Goal: Transaction & Acquisition: Purchase product/service

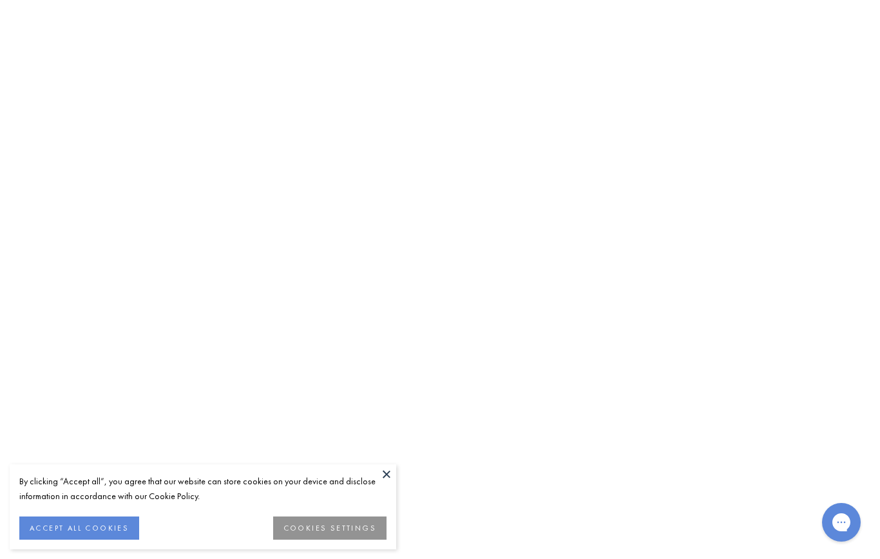
click at [386, 484] on button at bounding box center [386, 474] width 19 height 19
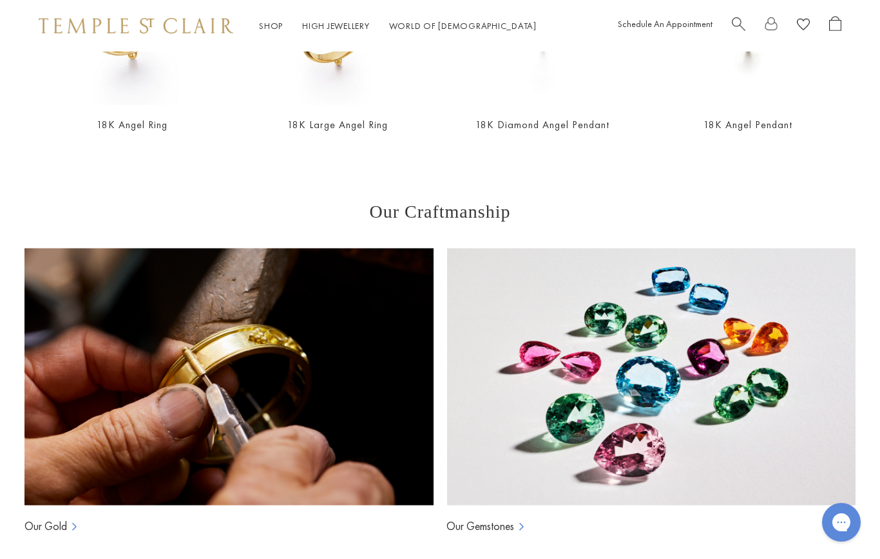
scroll to position [1037, 0]
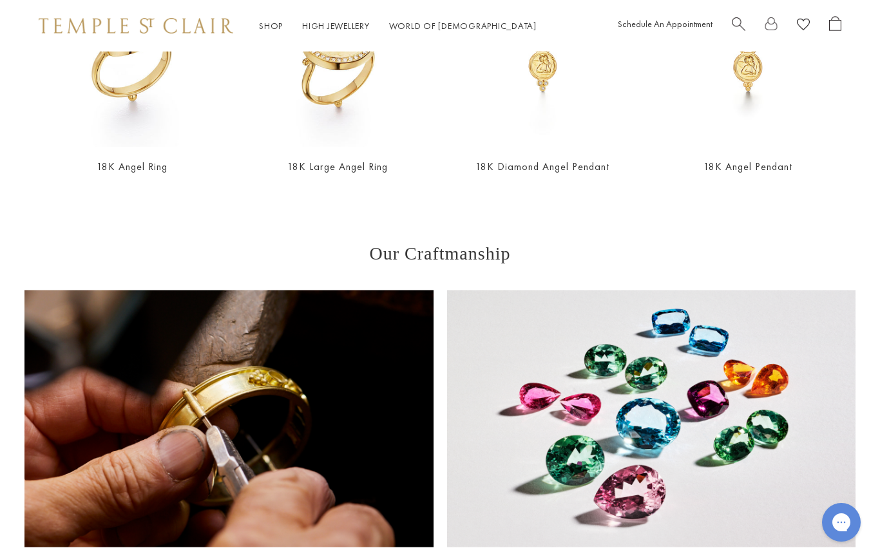
click at [791, 454] on img at bounding box center [651, 419] width 409 height 258
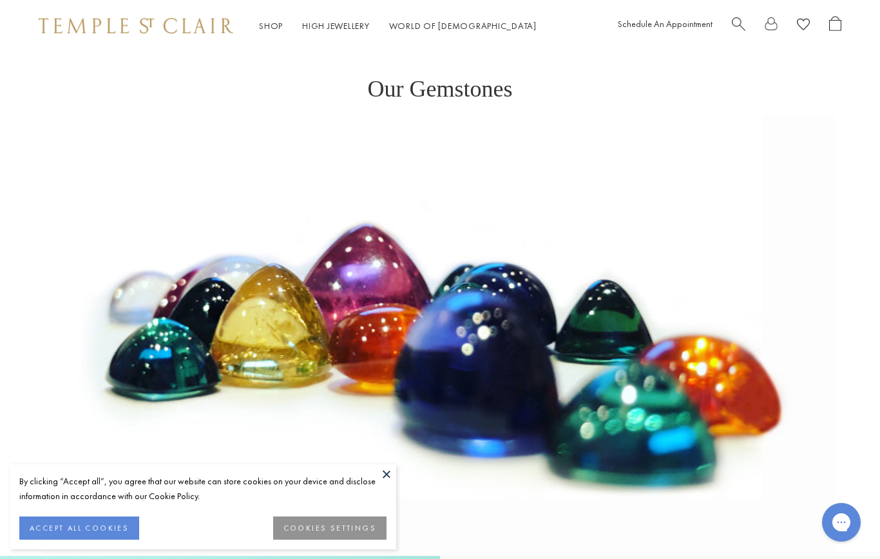
click at [390, 484] on button at bounding box center [386, 474] width 19 height 19
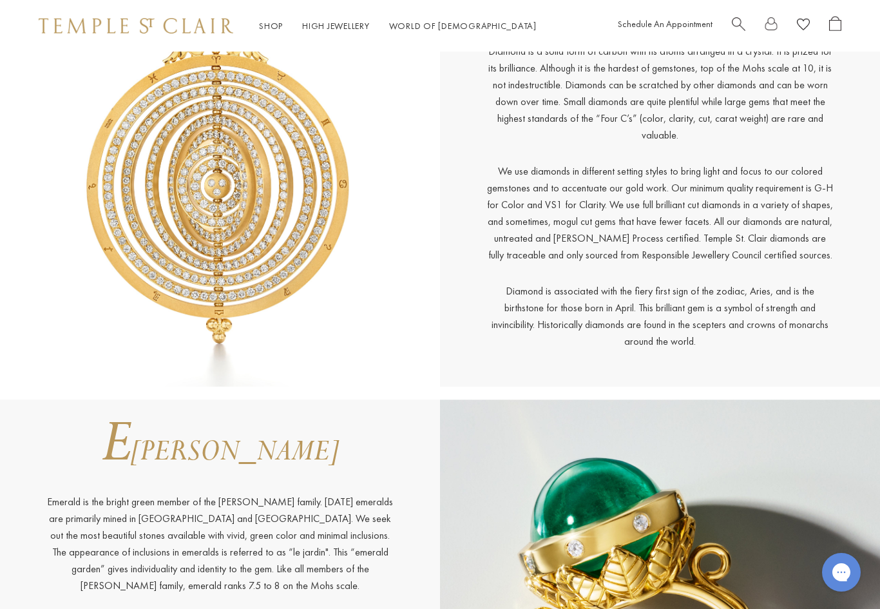
scroll to position [2540, 0]
click at [171, 203] on img at bounding box center [220, 154] width 440 height 463
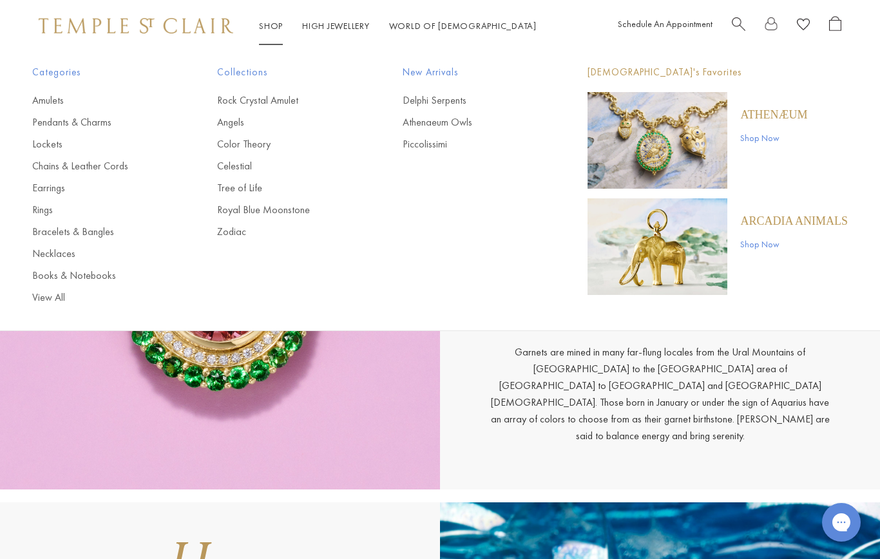
scroll to position [3390, 0]
click at [47, 128] on link "Pendants & Charms" at bounding box center [98, 122] width 133 height 14
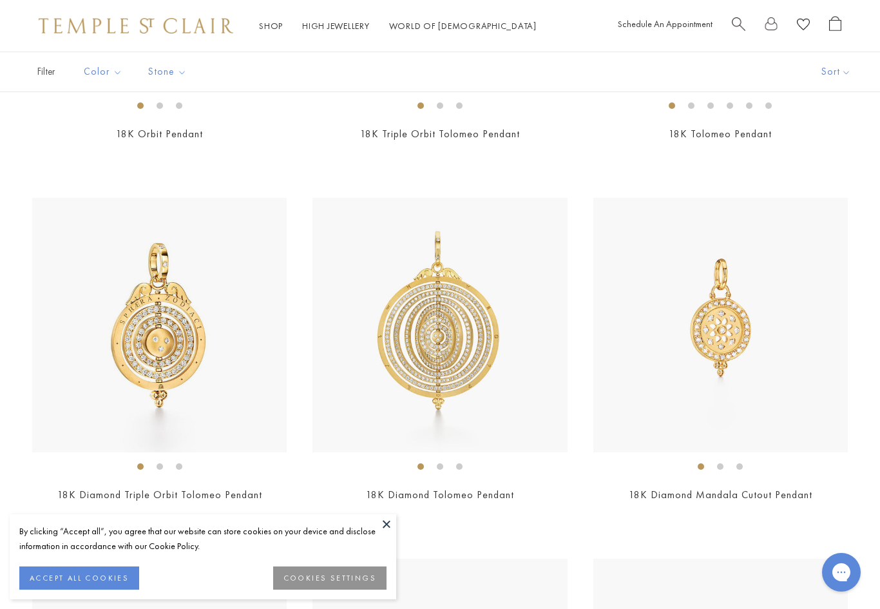
scroll to position [5867, 0]
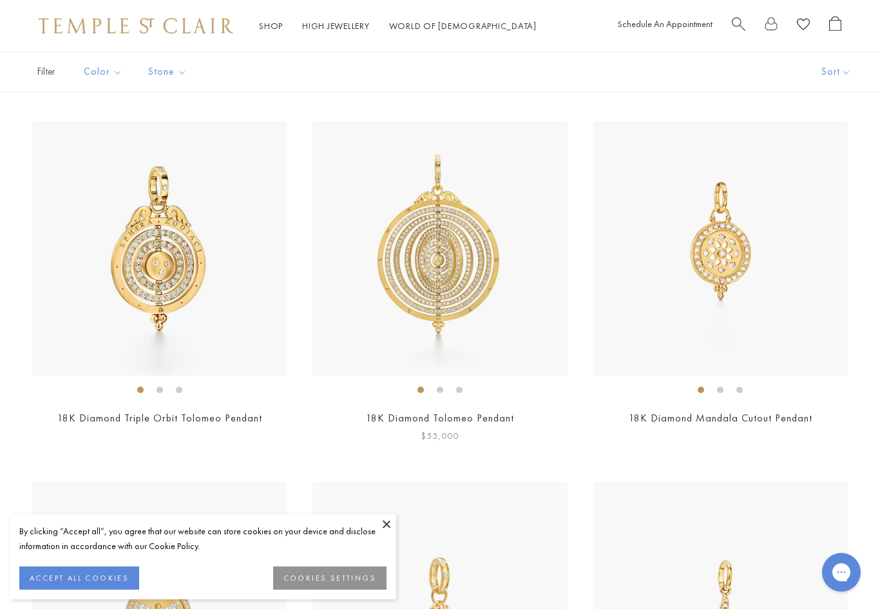
click at [476, 305] on img at bounding box center [440, 248] width 255 height 255
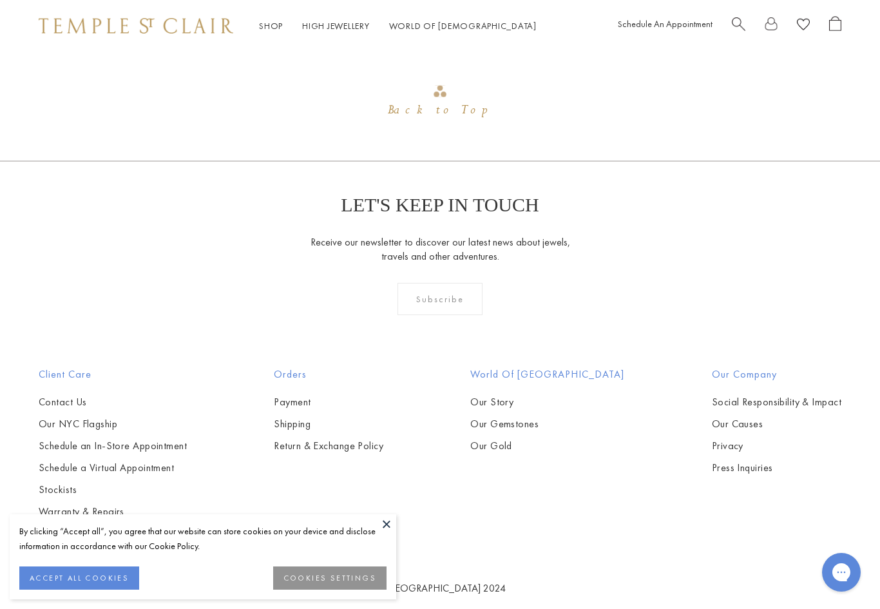
scroll to position [1584, 0]
